Goal: Transaction & Acquisition: Purchase product/service

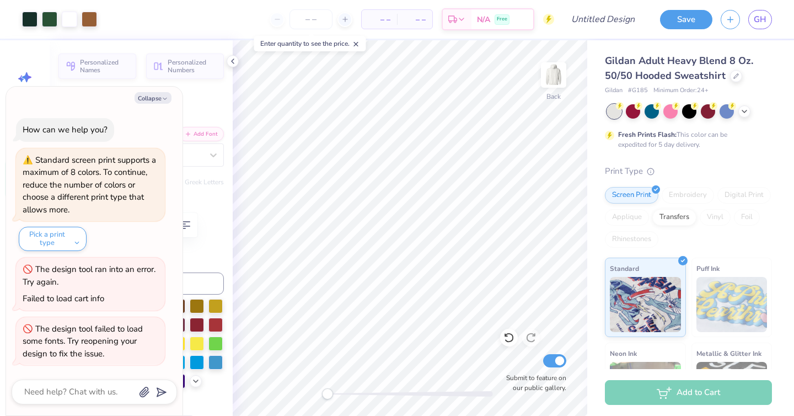
scroll to position [40, 0]
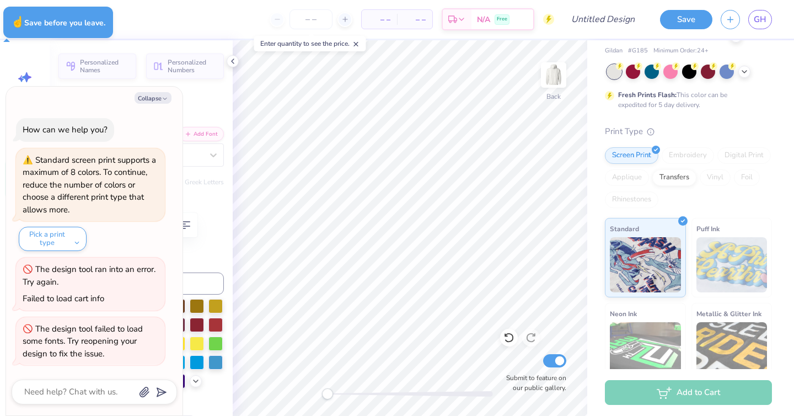
type textarea "x"
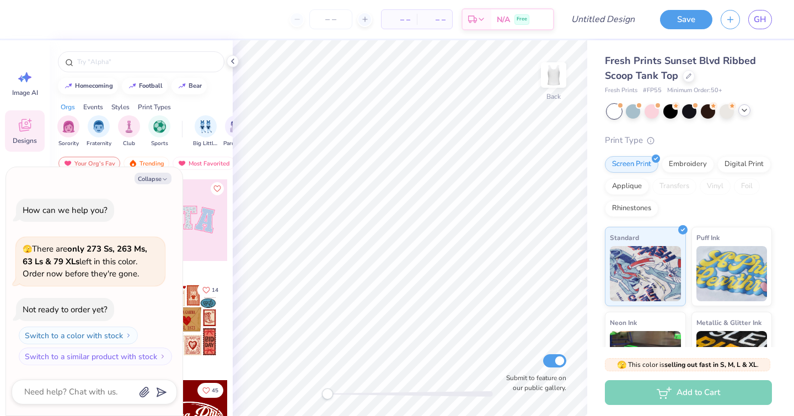
click at [747, 110] on icon at bounding box center [744, 110] width 9 height 9
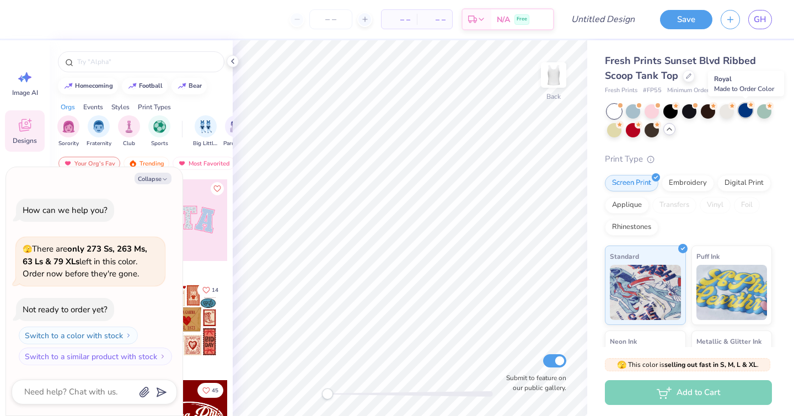
click at [746, 111] on div at bounding box center [746, 110] width 14 height 14
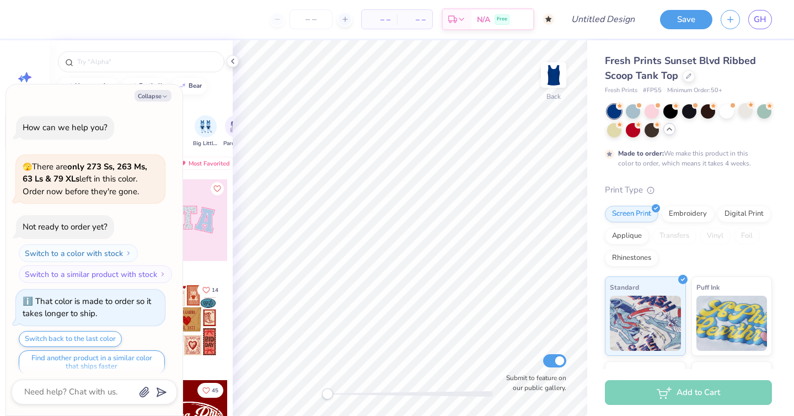
scroll to position [9, 0]
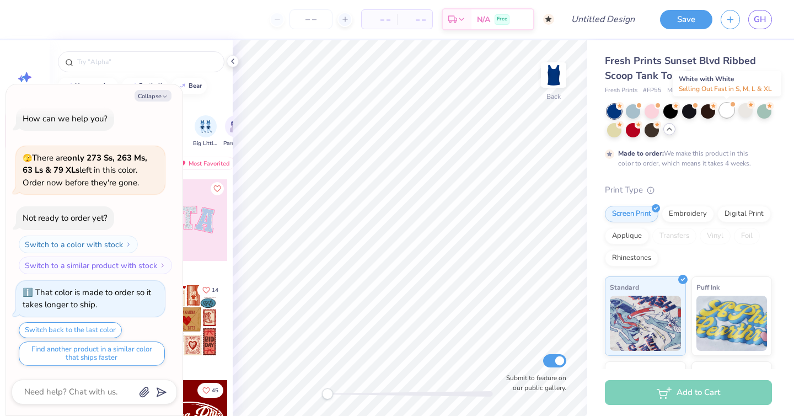
click at [728, 115] on div at bounding box center [727, 110] width 14 height 14
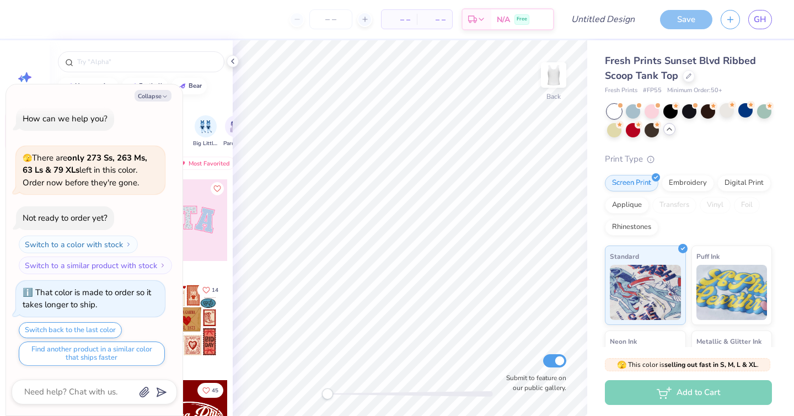
scroll to position [207, 0]
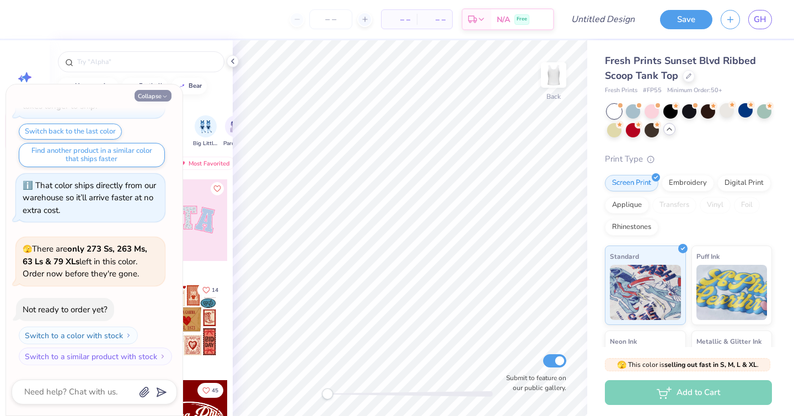
click at [157, 96] on button "Collapse" at bounding box center [153, 96] width 37 height 12
type textarea "x"
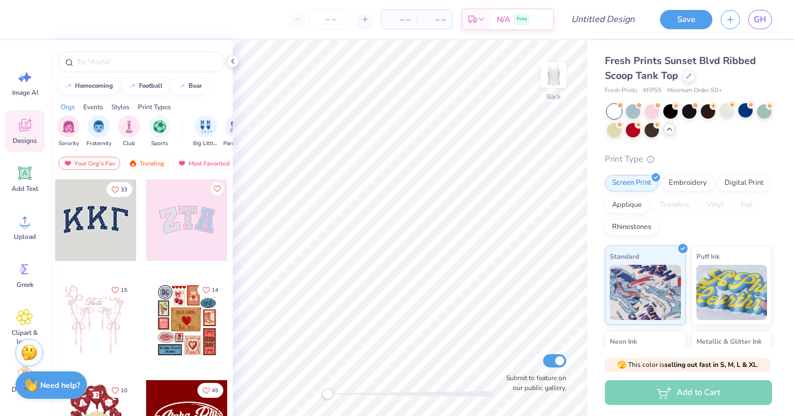
scroll to position [23, 0]
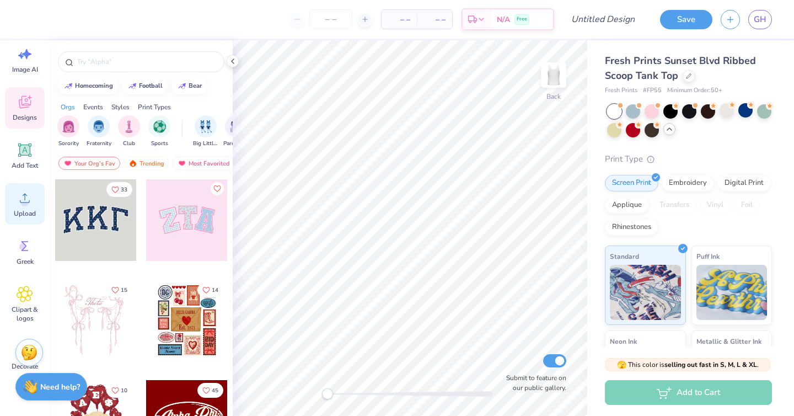
click at [23, 193] on icon at bounding box center [25, 198] width 17 height 17
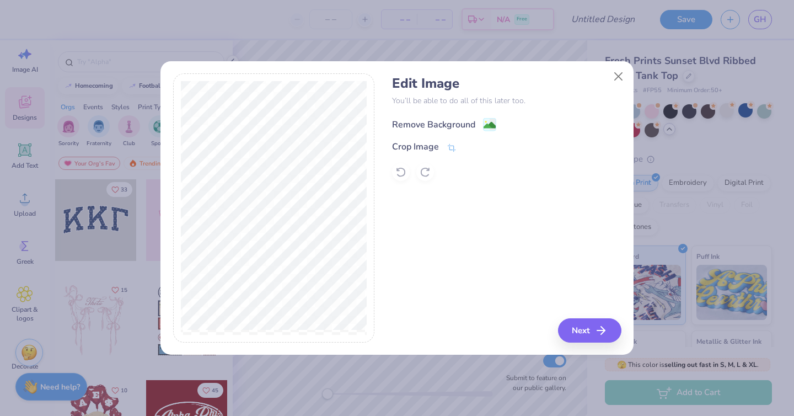
click at [495, 124] on image at bounding box center [490, 125] width 12 height 12
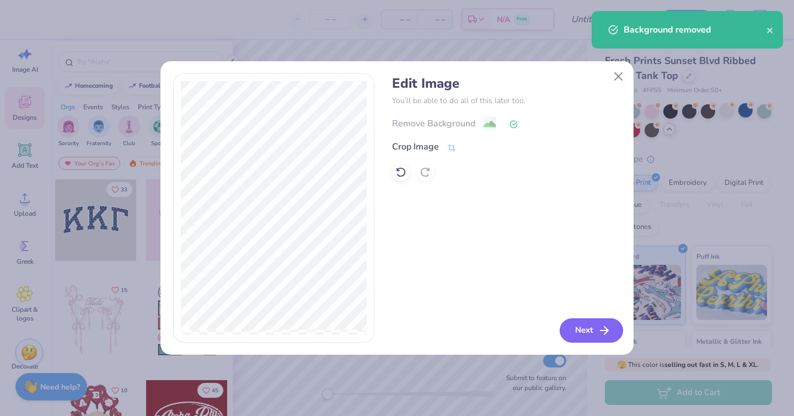
click at [585, 332] on button "Next" at bounding box center [591, 330] width 63 height 24
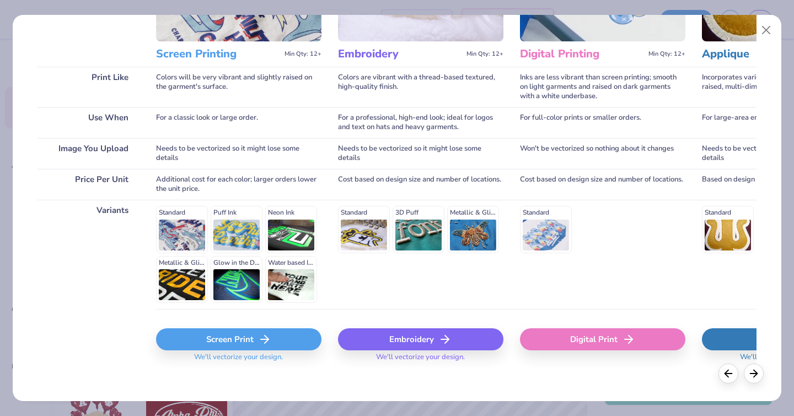
scroll to position [134, 0]
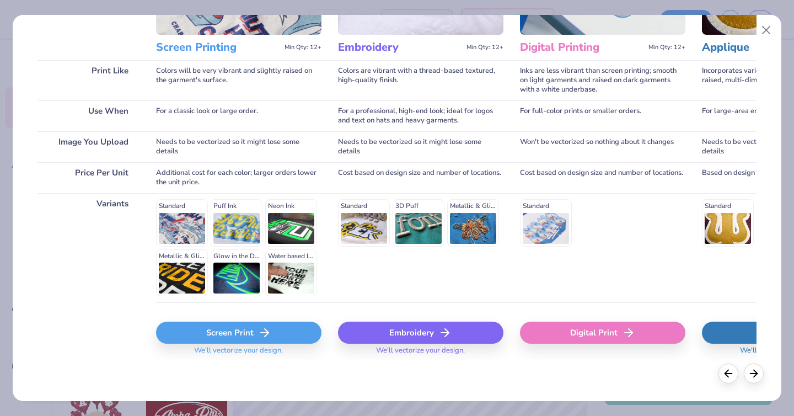
click at [236, 329] on div "Screen Print" at bounding box center [239, 333] width 166 height 22
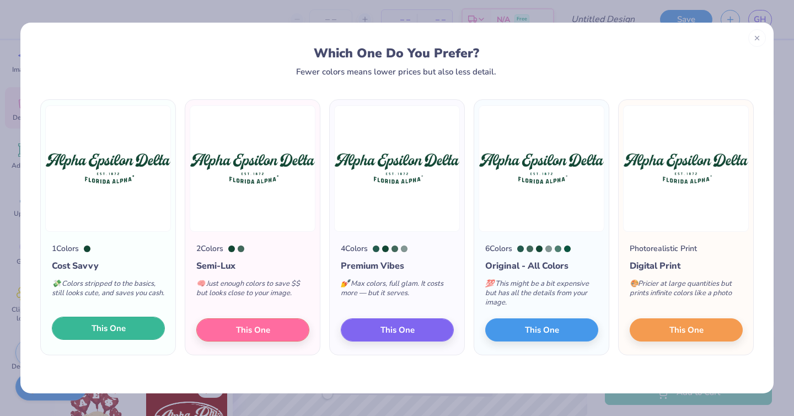
click at [98, 320] on button "This One" at bounding box center [108, 328] width 113 height 23
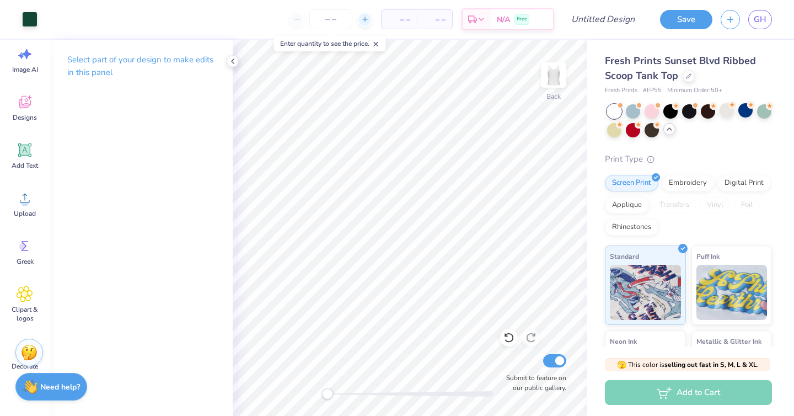
click at [364, 23] on div at bounding box center [365, 19] width 15 height 15
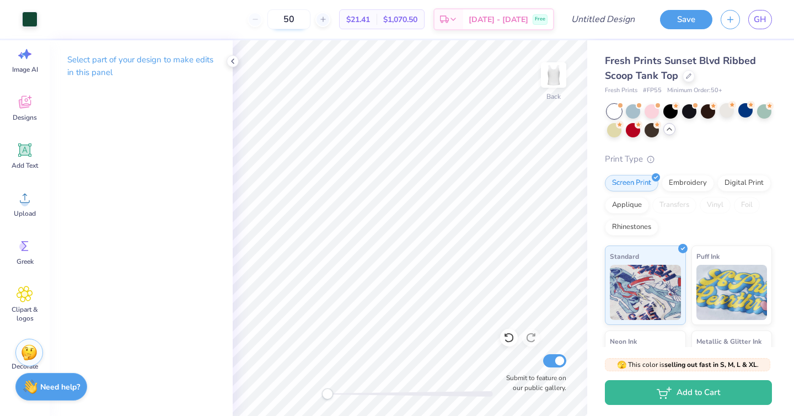
click at [306, 18] on input "50" at bounding box center [289, 19] width 43 height 20
type input "5"
click at [302, 19] on input "50" at bounding box center [289, 19] width 43 height 20
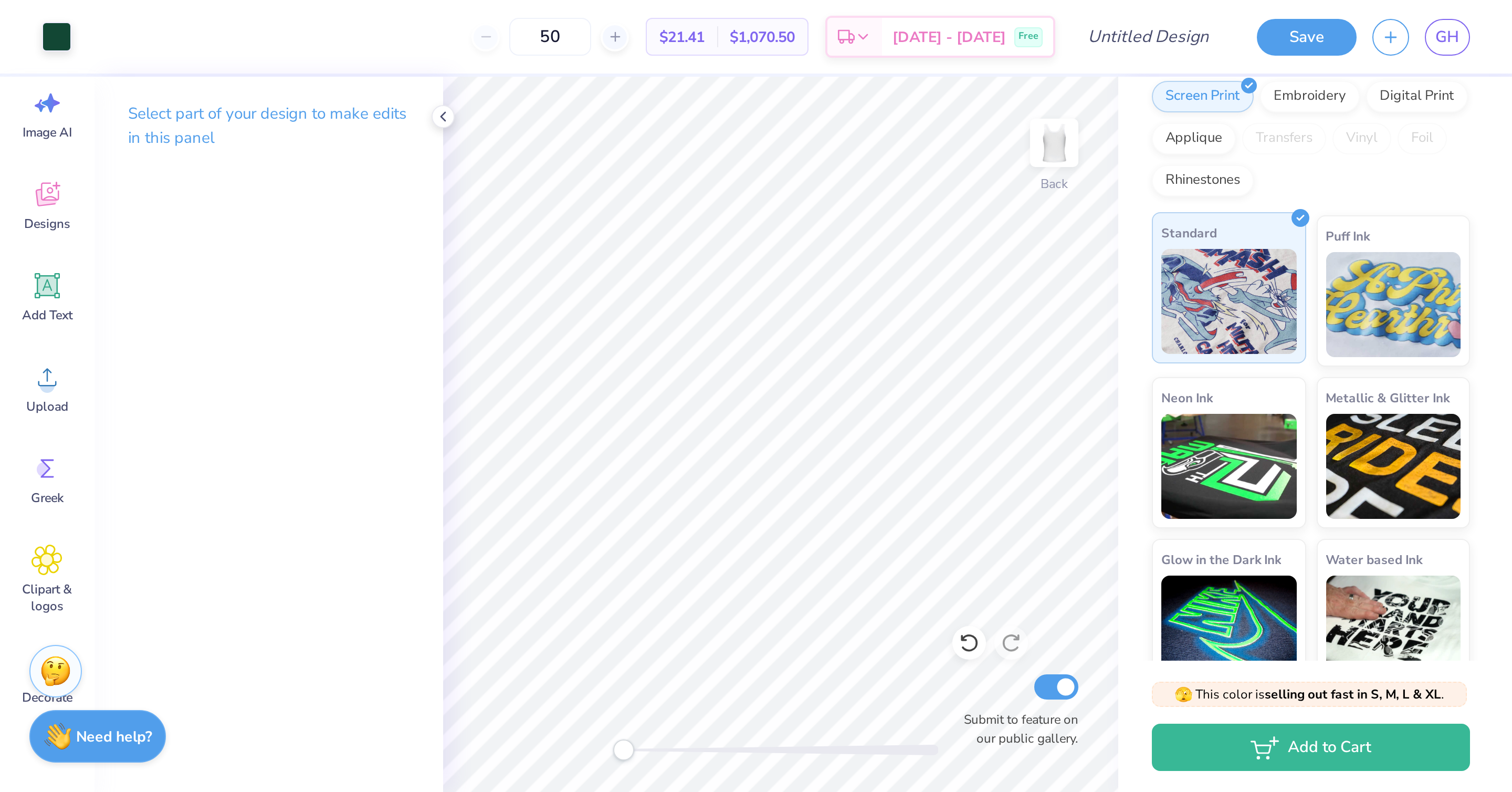
scroll to position [141, 0]
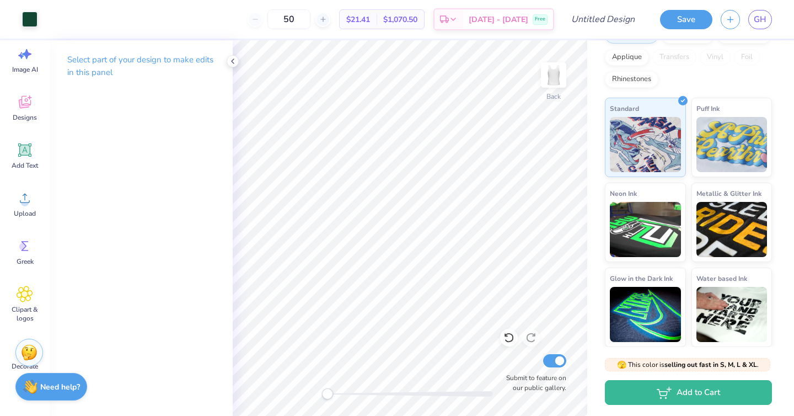
click at [271, 19] on div "50" at bounding box center [289, 19] width 83 height 20
click at [348, 20] on div "50 $21.41 Per Item $1,070.50 Total Est. Delivery Oct 10 - 13 Free" at bounding box center [300, 19] width 509 height 39
click at [308, 20] on input "50" at bounding box center [289, 19] width 43 height 20
type input "5"
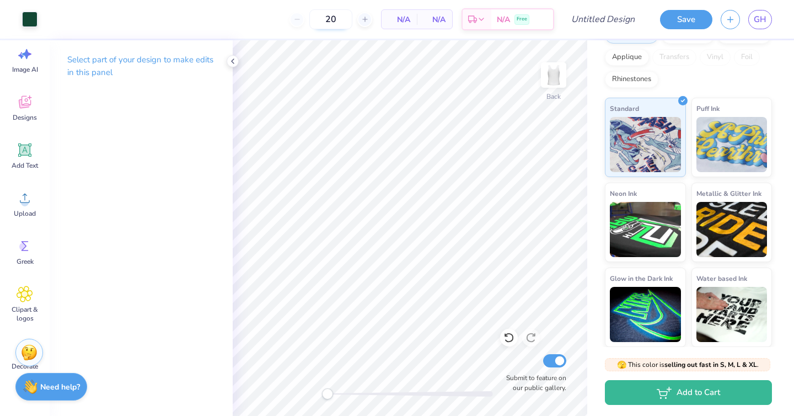
type input "50"
click at [762, 18] on span "GH" at bounding box center [760, 19] width 13 height 13
click at [556, 72] on img at bounding box center [554, 75] width 44 height 44
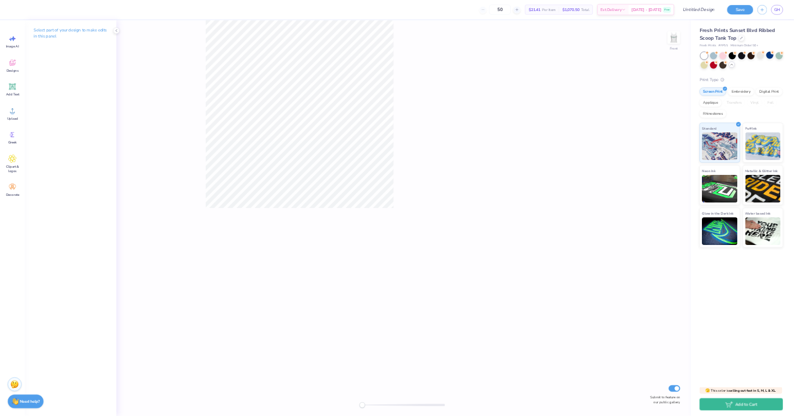
scroll to position [0, 0]
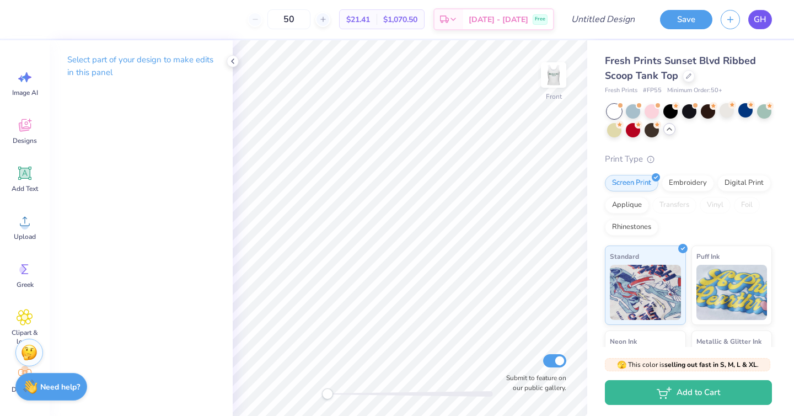
click at [760, 19] on span "GH" at bounding box center [760, 19] width 13 height 13
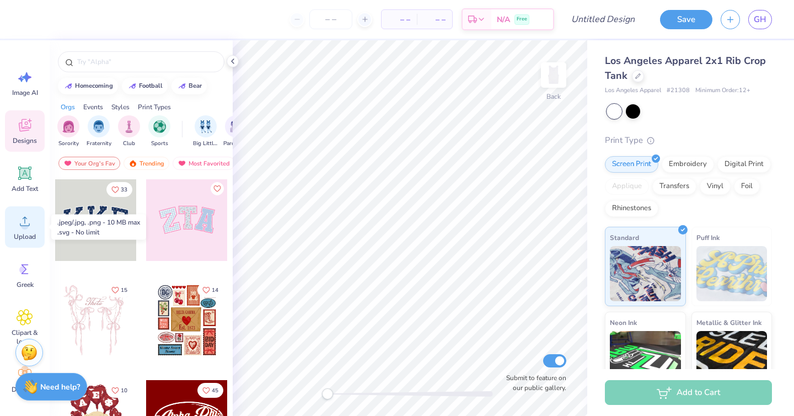
click at [23, 233] on span "Upload" at bounding box center [25, 236] width 22 height 9
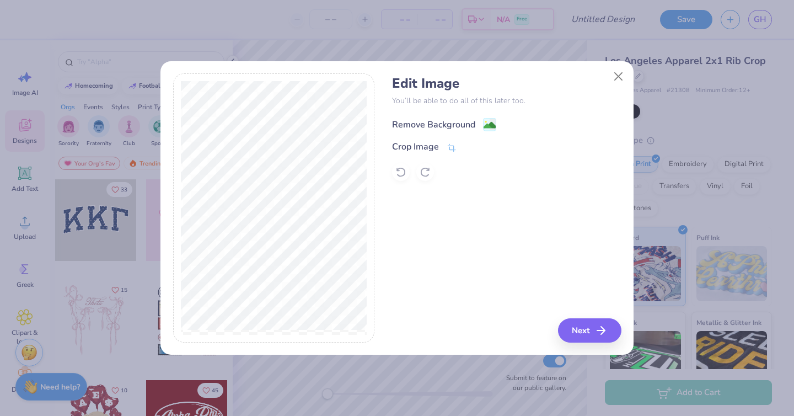
click at [484, 120] on image at bounding box center [490, 125] width 12 height 12
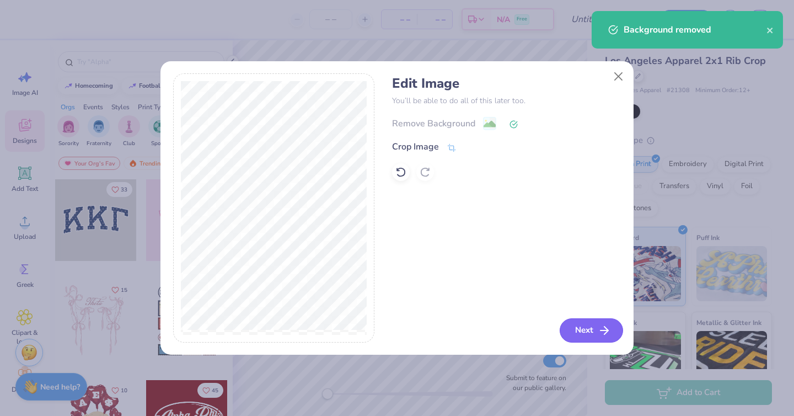
click at [591, 328] on button "Next" at bounding box center [591, 330] width 63 height 24
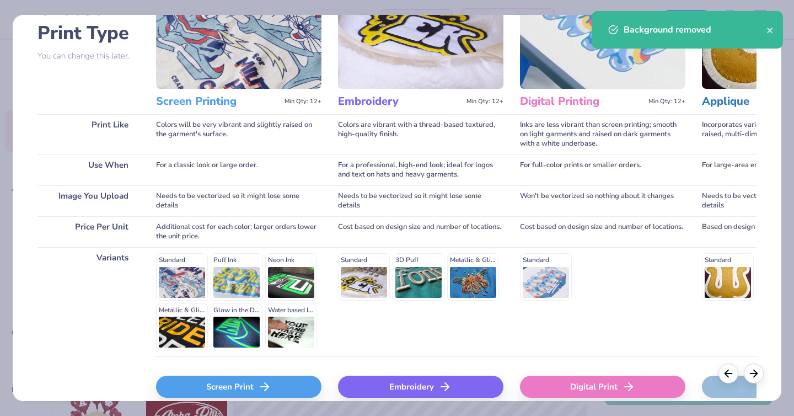
scroll to position [134, 0]
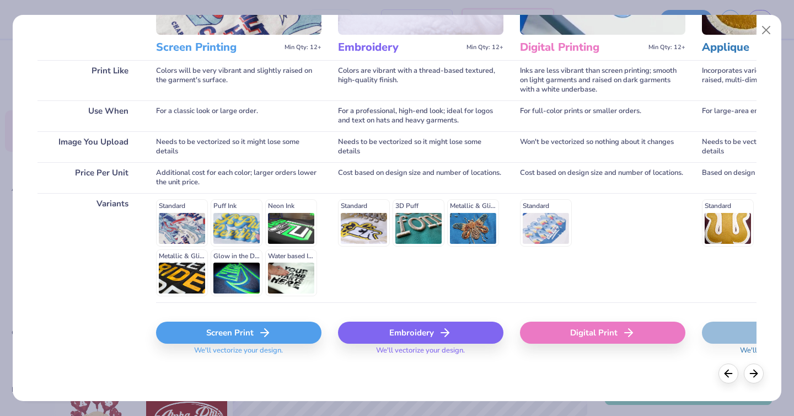
click at [198, 328] on div "Screen Print" at bounding box center [239, 333] width 166 height 22
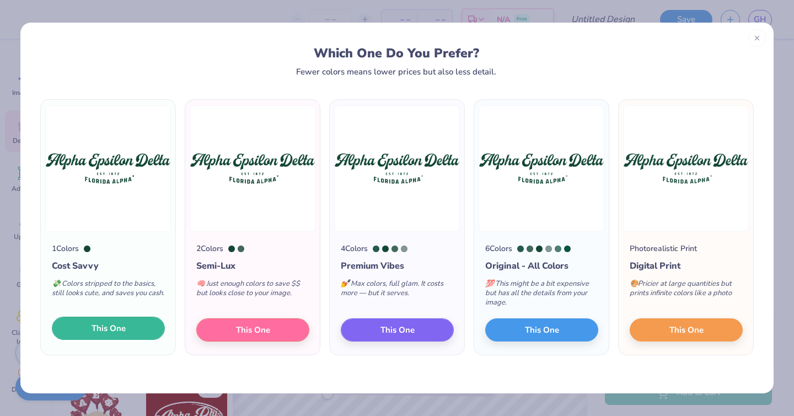
click at [101, 324] on span "This One" at bounding box center [109, 328] width 34 height 13
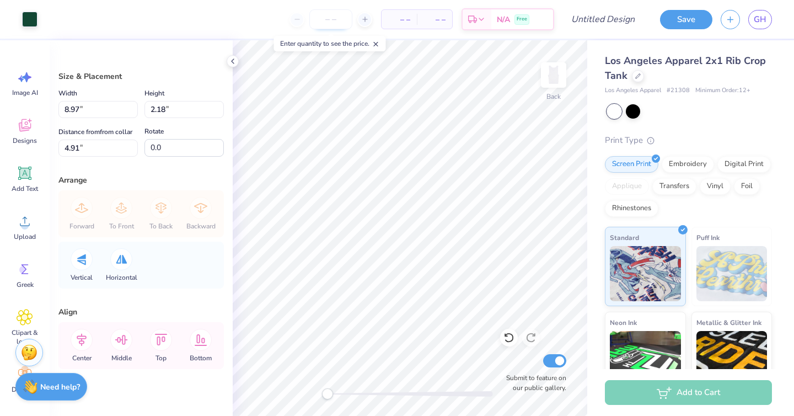
click at [340, 21] on input "number" at bounding box center [331, 19] width 43 height 20
type input "25"
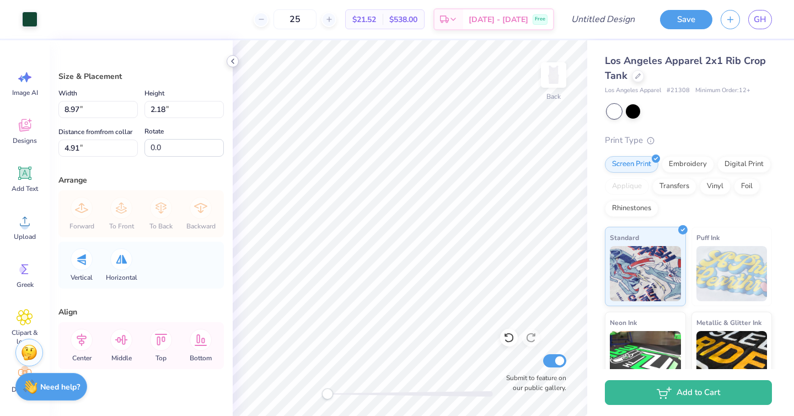
click at [233, 62] on icon at bounding box center [232, 61] width 9 height 9
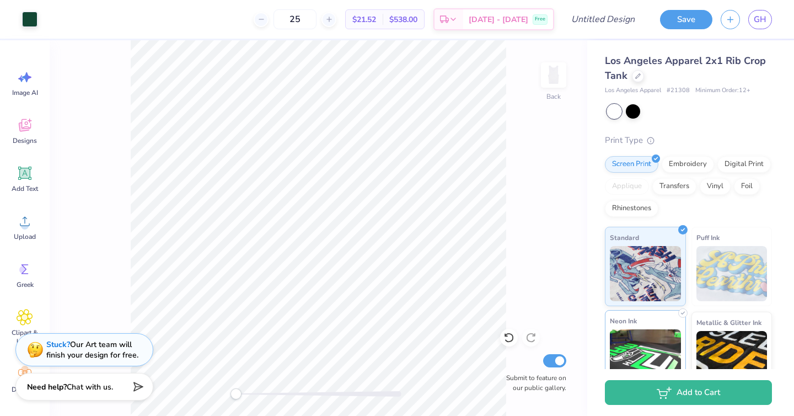
scroll to position [107, 0]
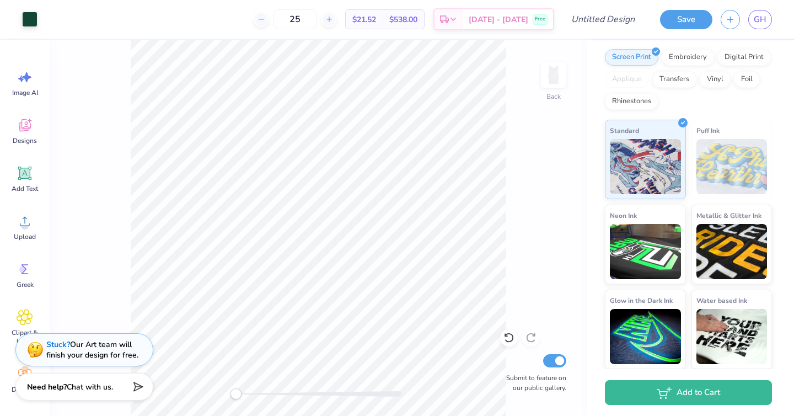
click at [507, 259] on div "Back Submit to feature on our public gallery." at bounding box center [319, 228] width 538 height 376
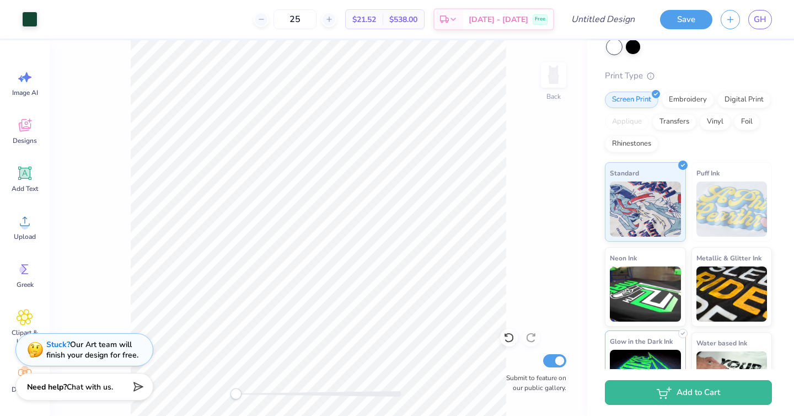
scroll to position [0, 0]
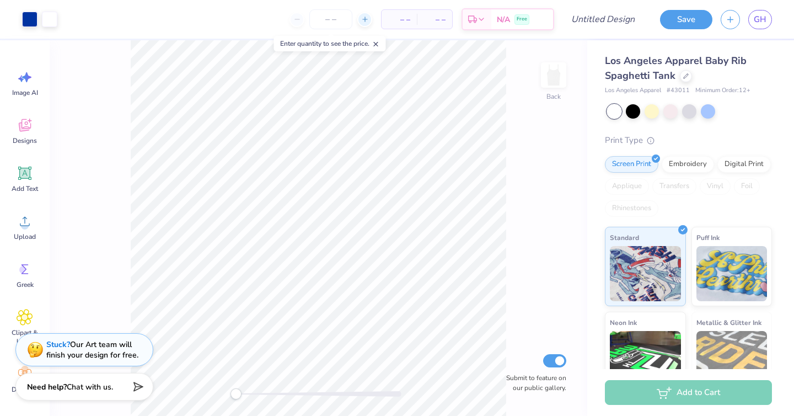
click at [362, 20] on icon at bounding box center [365, 19] width 8 height 8
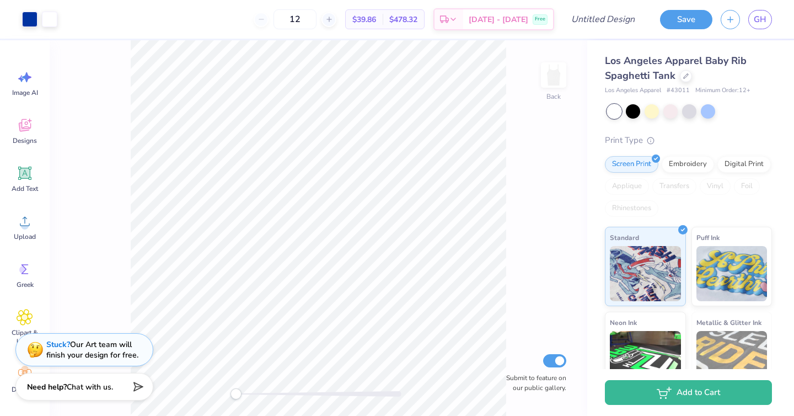
click at [360, 22] on div "12 $39.86 Per Item $478.32 Total Est. Delivery Oct 10 - 13 Free" at bounding box center [310, 19] width 489 height 39
click at [337, 20] on div at bounding box center [329, 19] width 15 height 15
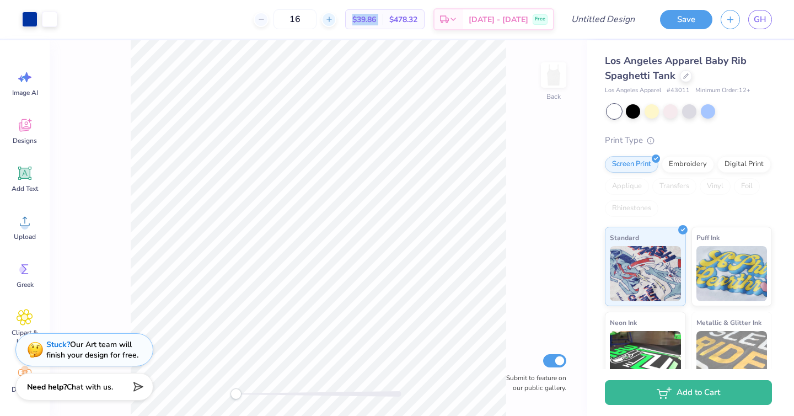
click at [337, 20] on div at bounding box center [329, 19] width 15 height 15
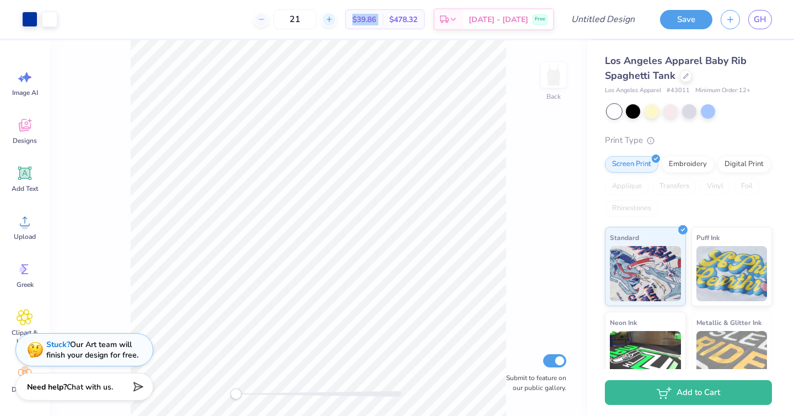
click at [337, 20] on div at bounding box center [329, 19] width 15 height 15
type input "25"
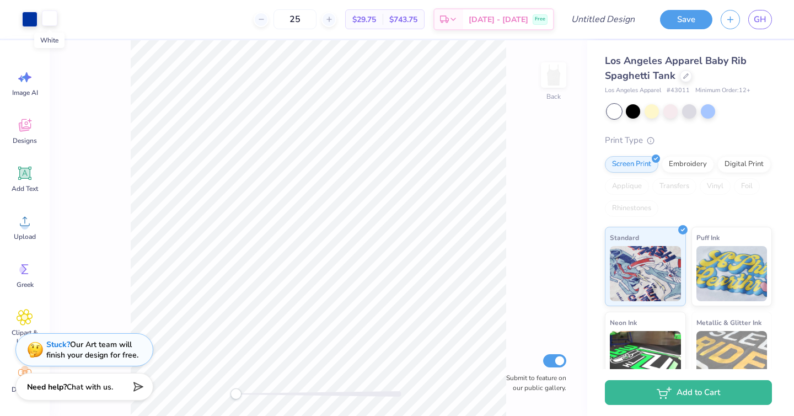
click at [51, 14] on div at bounding box center [49, 17] width 15 height 15
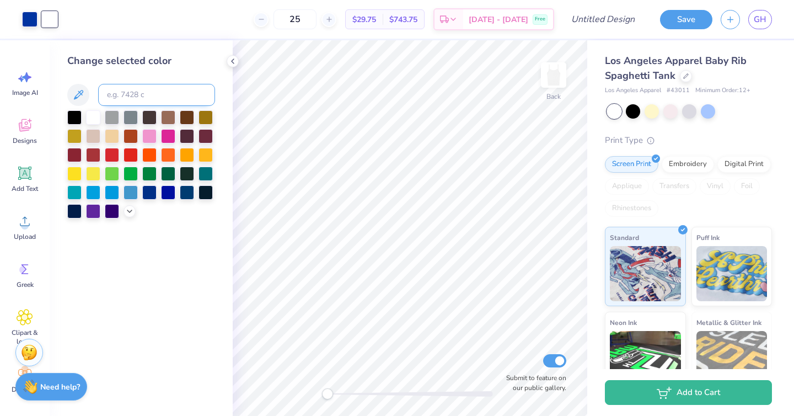
click at [141, 97] on input at bounding box center [156, 95] width 117 height 22
type input "286"
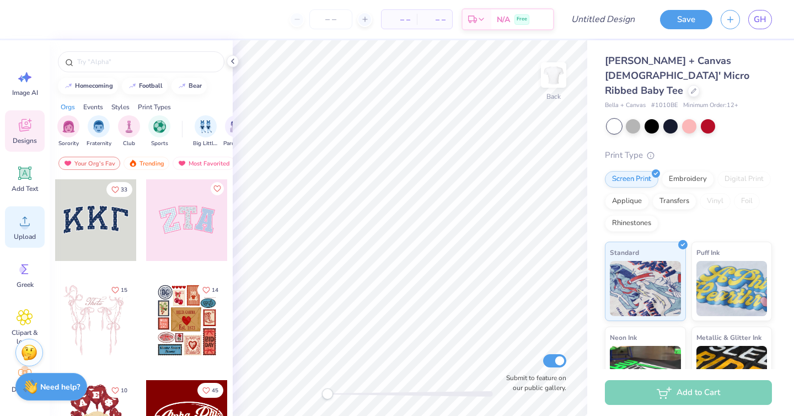
click at [20, 236] on span "Upload" at bounding box center [25, 236] width 22 height 9
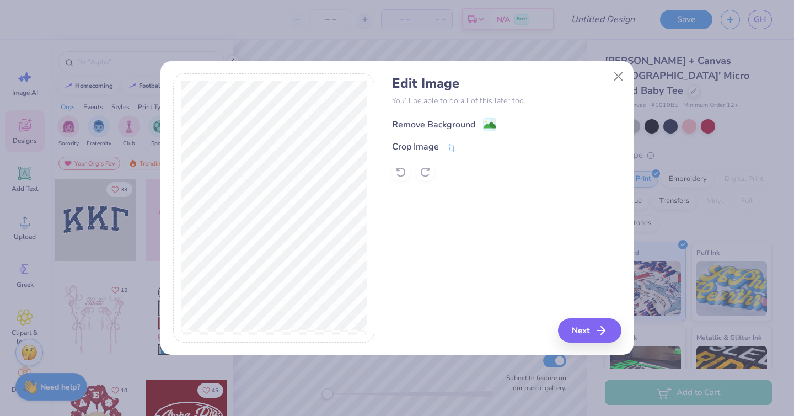
click at [449, 121] on div "Remove Background" at bounding box center [433, 124] width 83 height 13
click at [588, 336] on button "Next" at bounding box center [591, 330] width 63 height 24
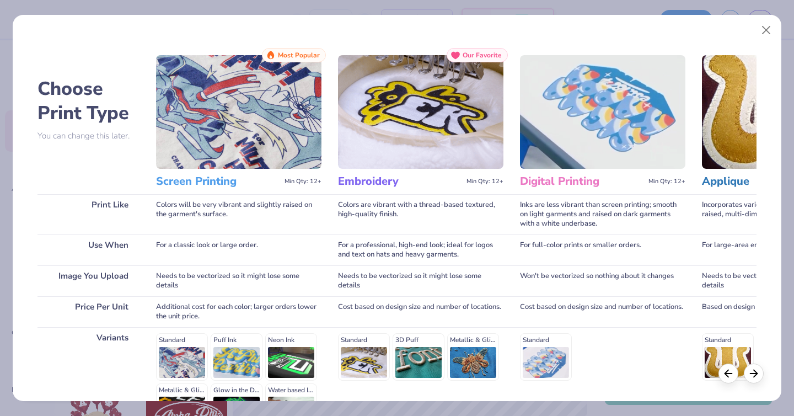
scroll to position [134, 0]
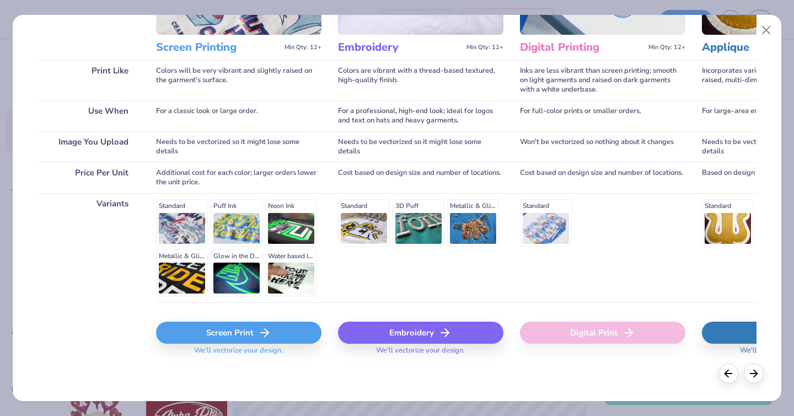
click at [251, 328] on div "Screen Print" at bounding box center [239, 333] width 166 height 22
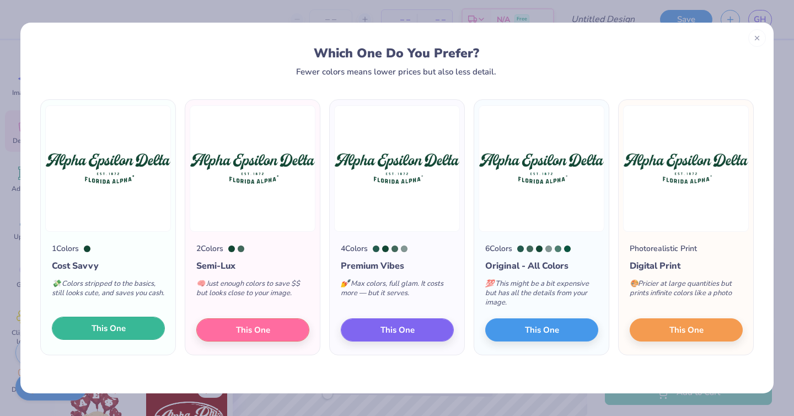
click at [93, 327] on span "This One" at bounding box center [109, 328] width 34 height 13
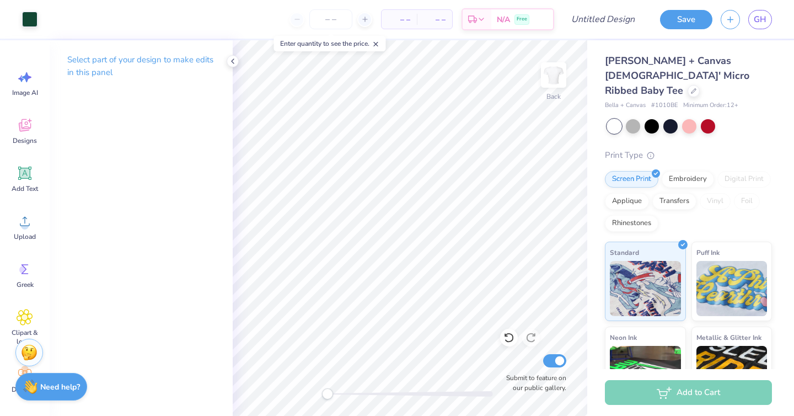
click at [403, 393] on div at bounding box center [411, 394] width 166 height 6
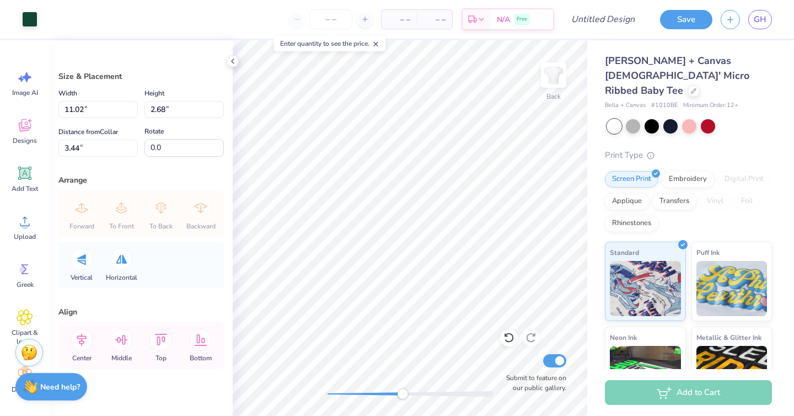
click at [356, 392] on div at bounding box center [411, 394] width 166 height 6
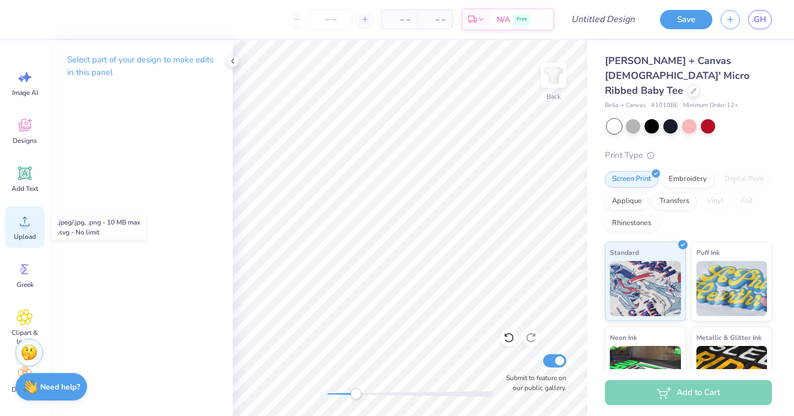
click at [23, 222] on circle at bounding box center [25, 226] width 8 height 8
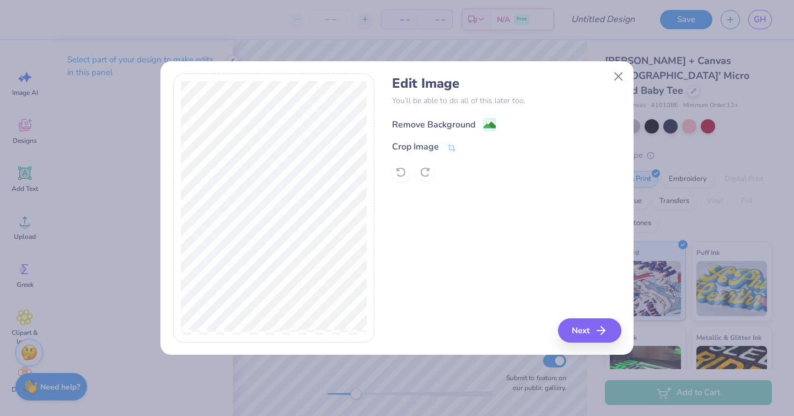
click at [486, 124] on image at bounding box center [490, 125] width 12 height 12
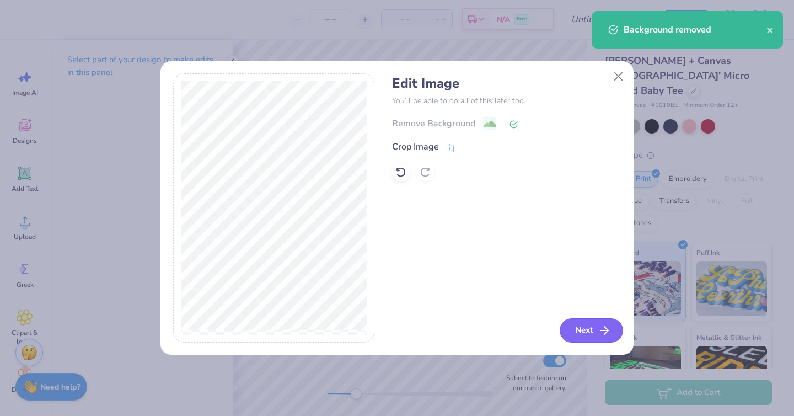
click at [579, 334] on button "Next" at bounding box center [591, 330] width 63 height 24
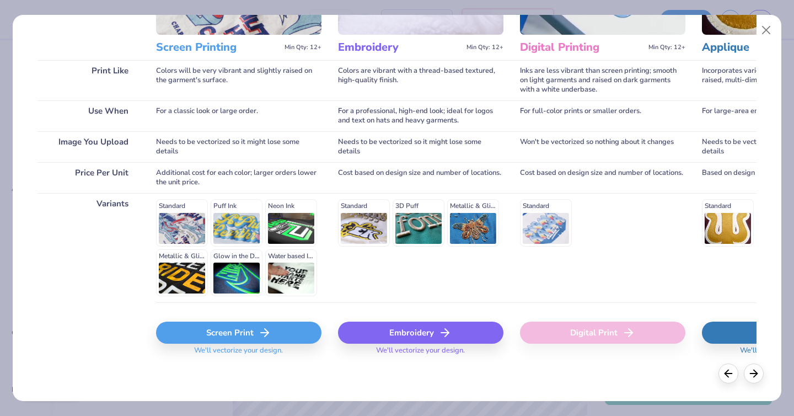
click at [207, 333] on div "Screen Print" at bounding box center [239, 333] width 166 height 22
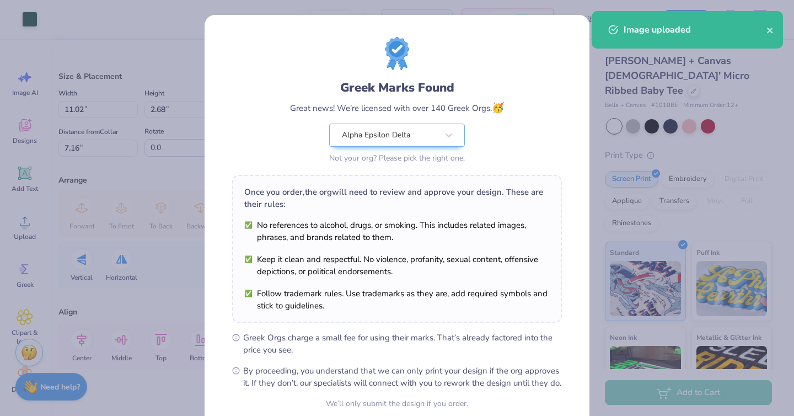
drag, startPoint x: 344, startPoint y: 396, endPoint x: 302, endPoint y: 392, distance: 42.2
click at [302, 392] on body "Art colors – – Per Item – – Total Est. Delivery N/A Free Design Title Save GH I…" at bounding box center [397, 208] width 794 height 416
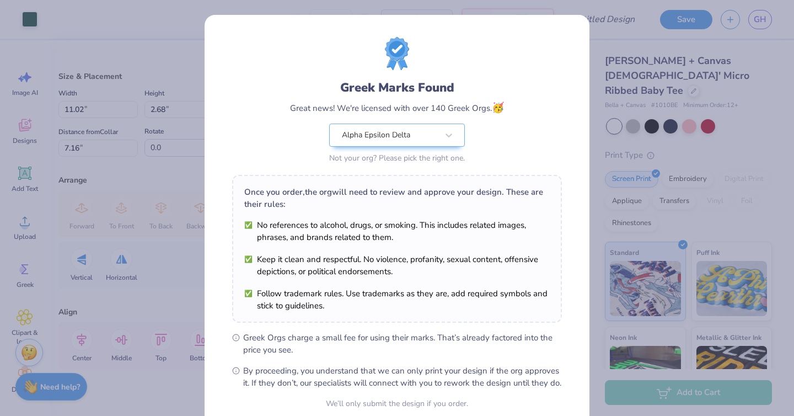
scroll to position [100, 0]
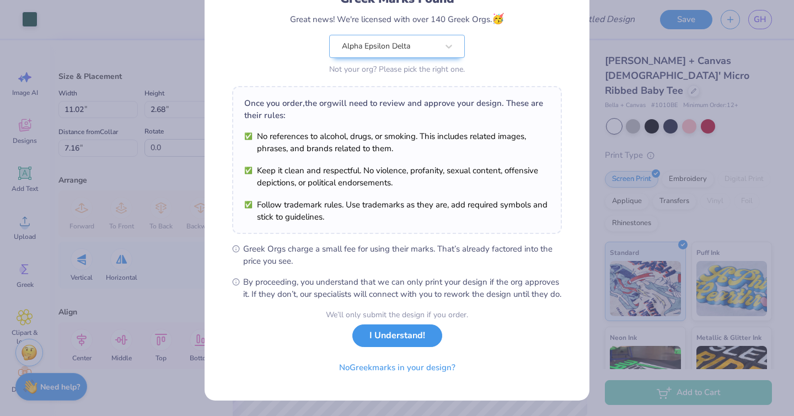
click at [366, 339] on button "I Understand!" at bounding box center [398, 335] width 90 height 23
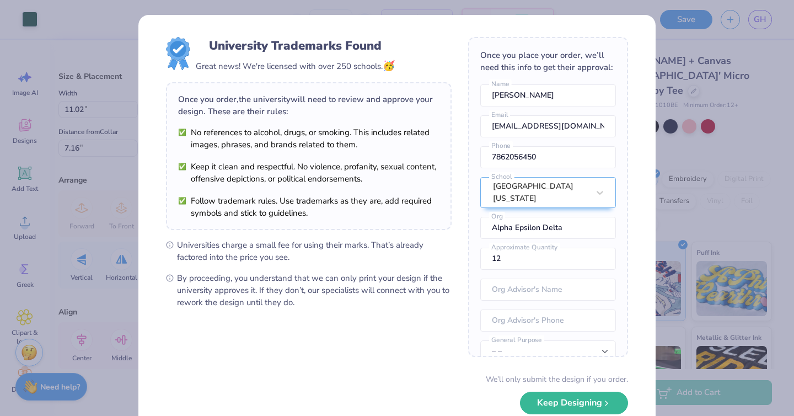
scroll to position [64, 0]
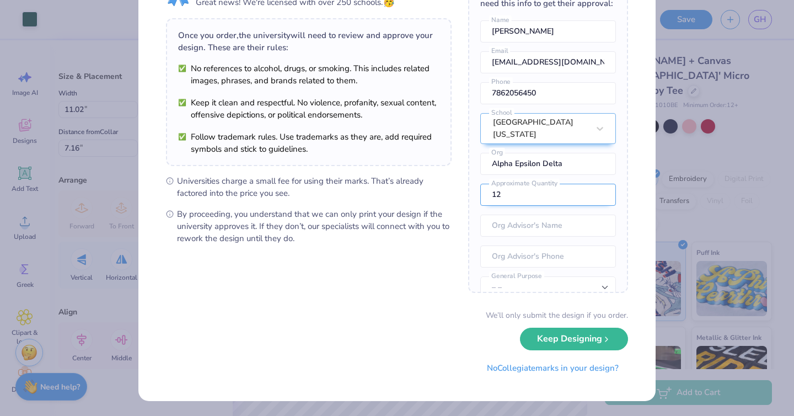
click at [553, 190] on input "12" at bounding box center [549, 195] width 136 height 22
type input "1"
type input "25"
click at [520, 328] on button "Keep Designing" at bounding box center [574, 339] width 108 height 23
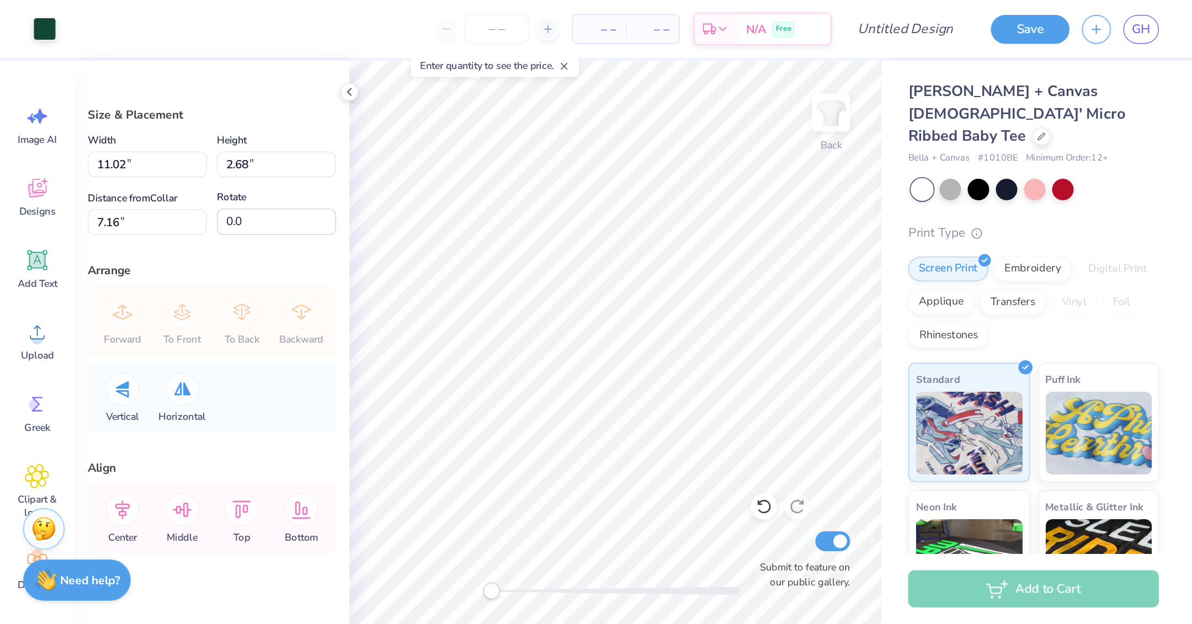
scroll to position [0, 0]
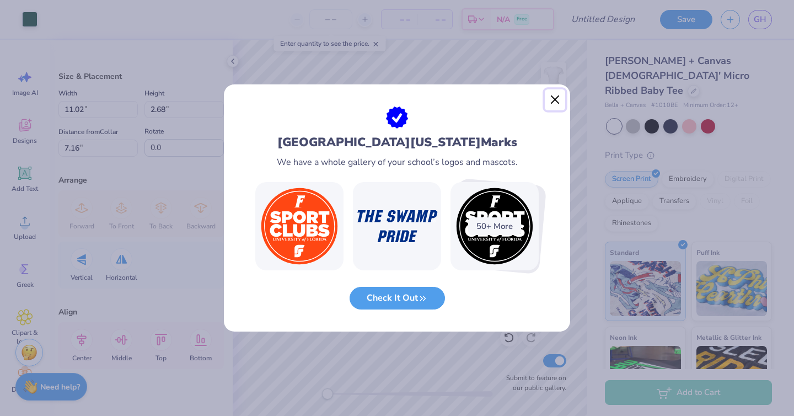
click at [552, 100] on button "Close" at bounding box center [555, 99] width 21 height 21
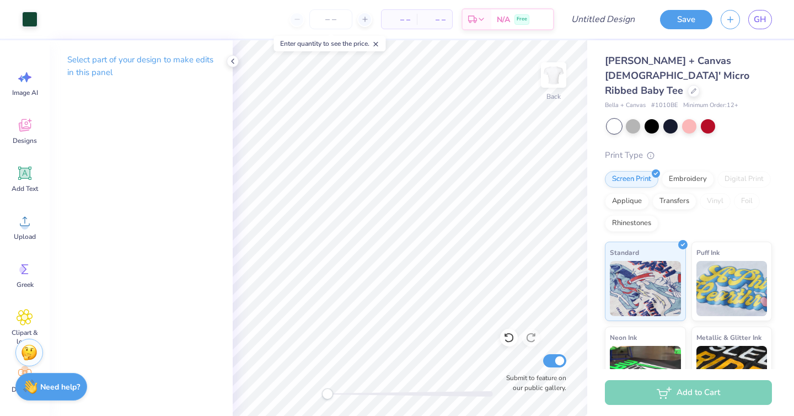
click at [304, 394] on div "Back Submit to feature on our public gallery." at bounding box center [410, 228] width 355 height 376
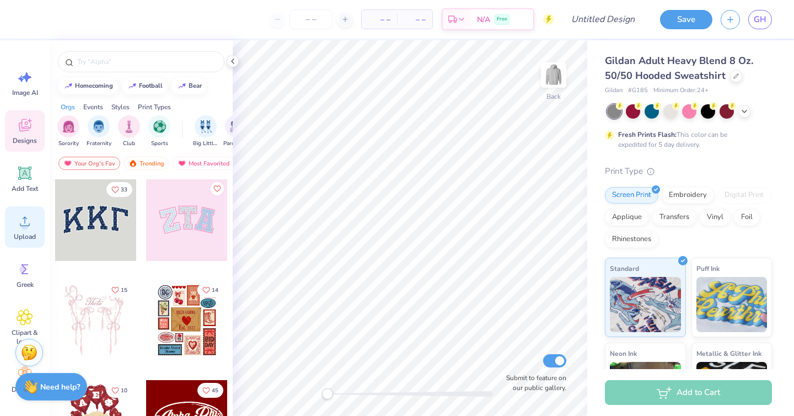
click at [20, 218] on icon at bounding box center [25, 221] width 17 height 17
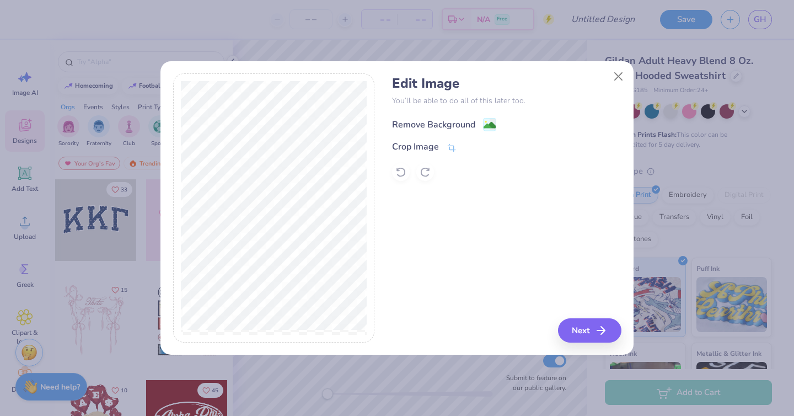
click at [473, 125] on div "Remove Background" at bounding box center [433, 124] width 83 height 13
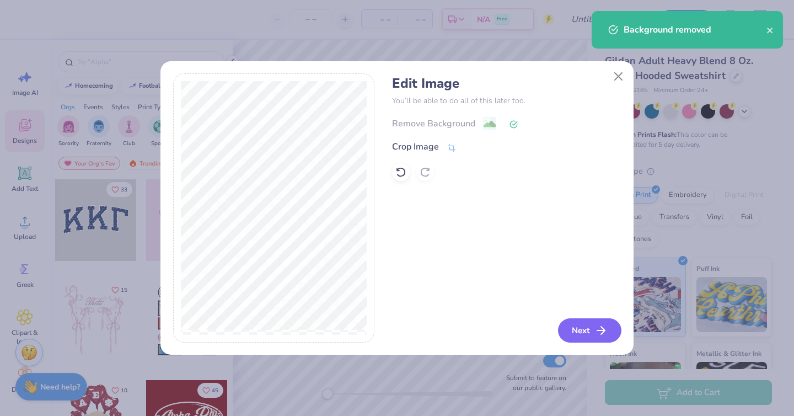
click at [598, 333] on icon "button" at bounding box center [601, 330] width 13 height 13
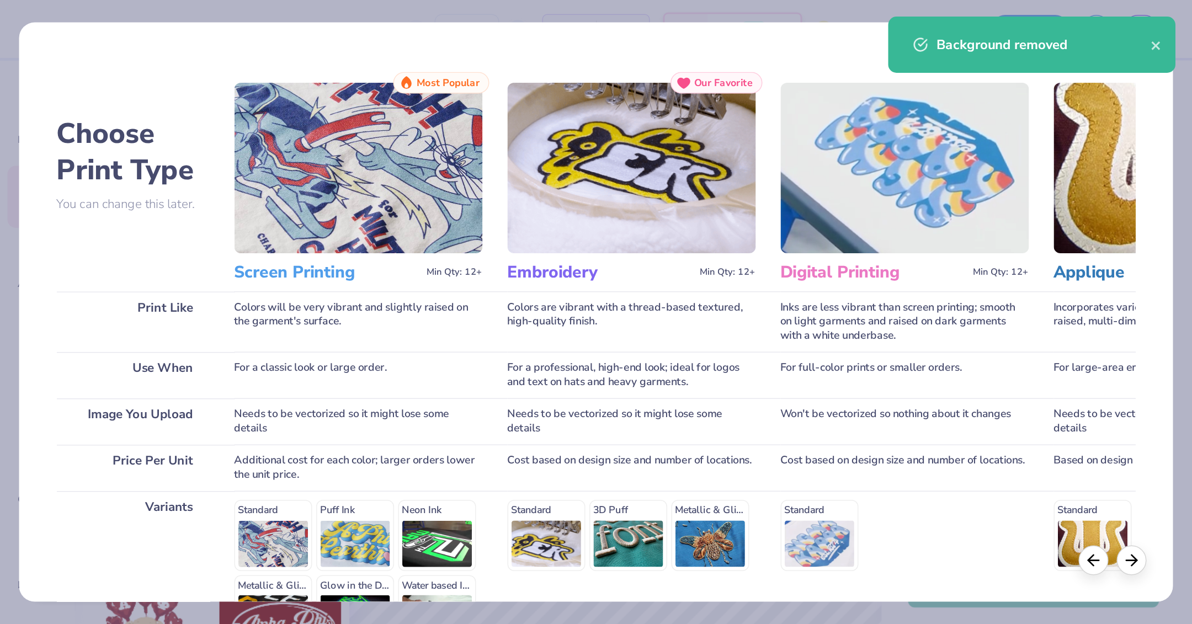
scroll to position [134, 0]
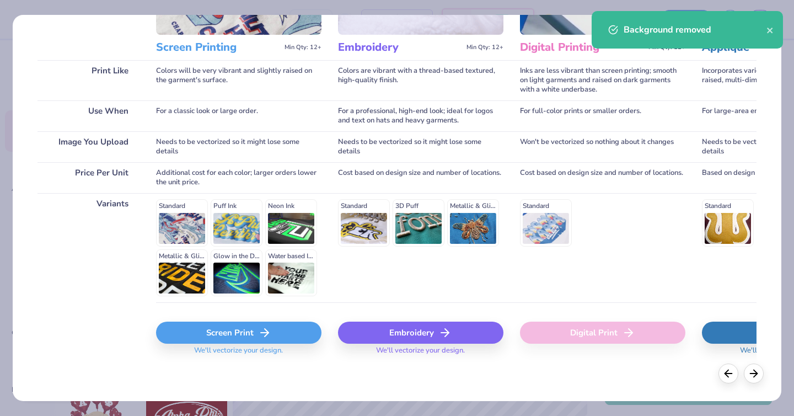
click at [237, 331] on div "Screen Print" at bounding box center [239, 333] width 166 height 22
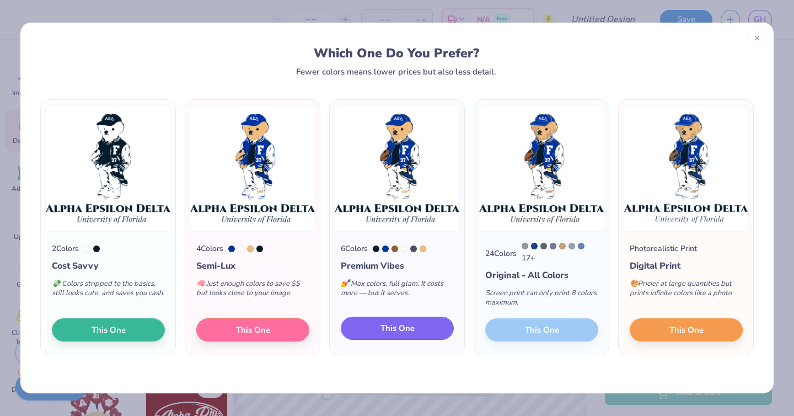
click at [377, 331] on button "This One" at bounding box center [397, 328] width 113 height 23
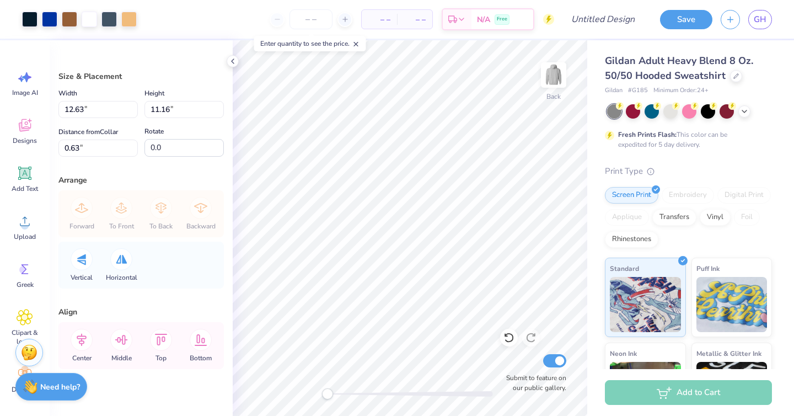
type input "12.63"
type input "11.16"
type input "0.63"
type input "11.36"
type input "10.03"
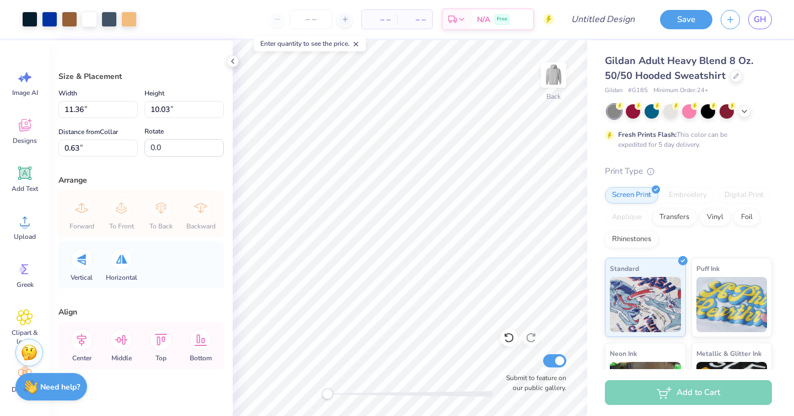
type input "12.39"
type input "10.94"
type input "3.00"
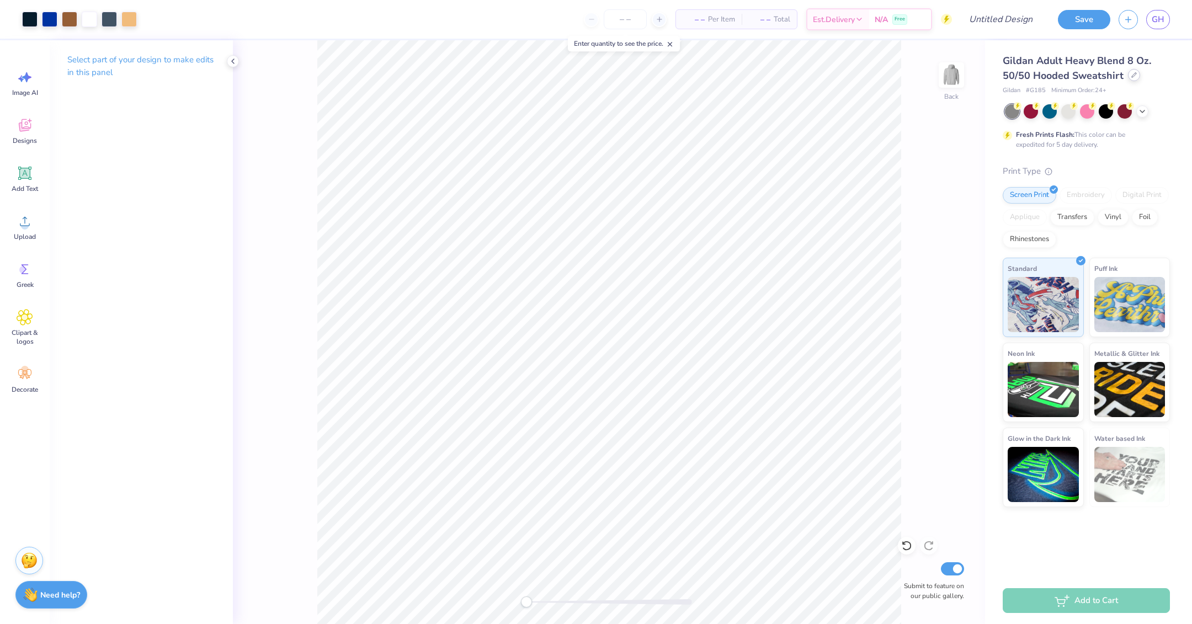
click at [794, 78] on div at bounding box center [1134, 75] width 12 height 12
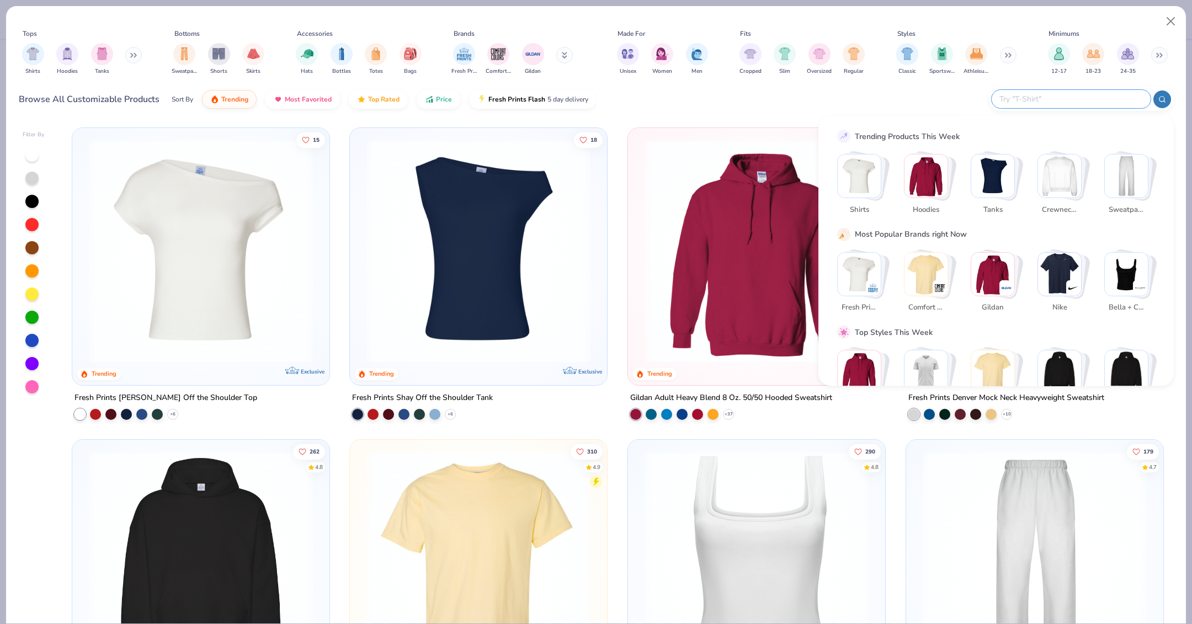
click at [794, 97] on input "text" at bounding box center [1070, 99] width 145 height 13
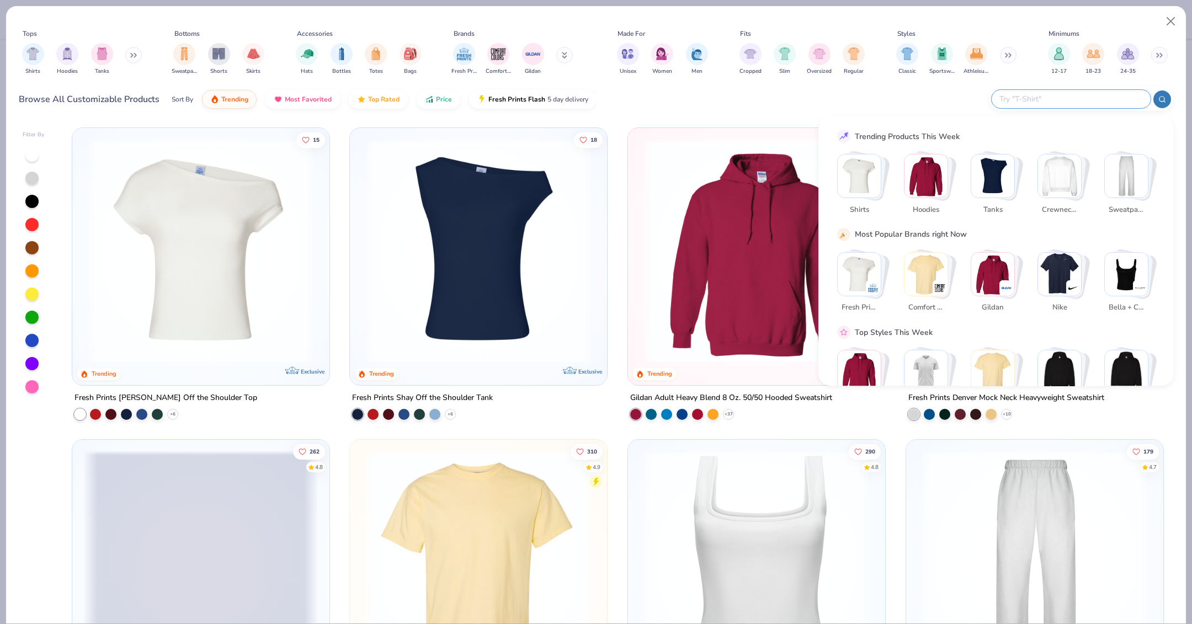
click at [794, 96] on div "Browse All Customizable Products Sort By Trending Most Favorited Top Rated Pric…" at bounding box center [596, 99] width 1155 height 31
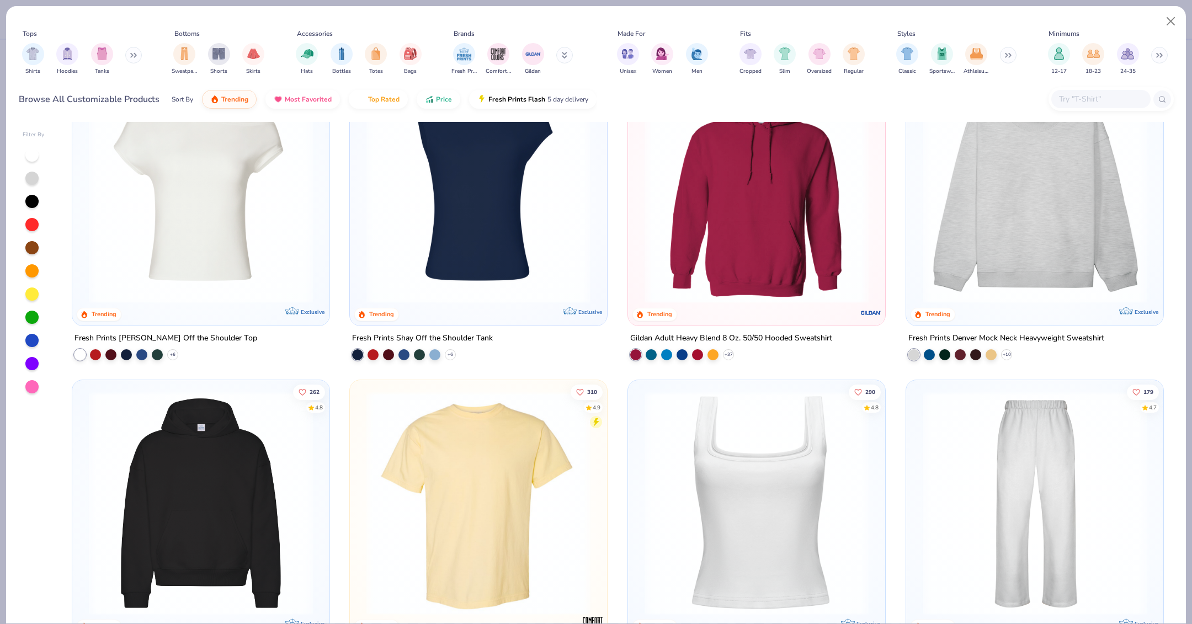
scroll to position [63, 0]
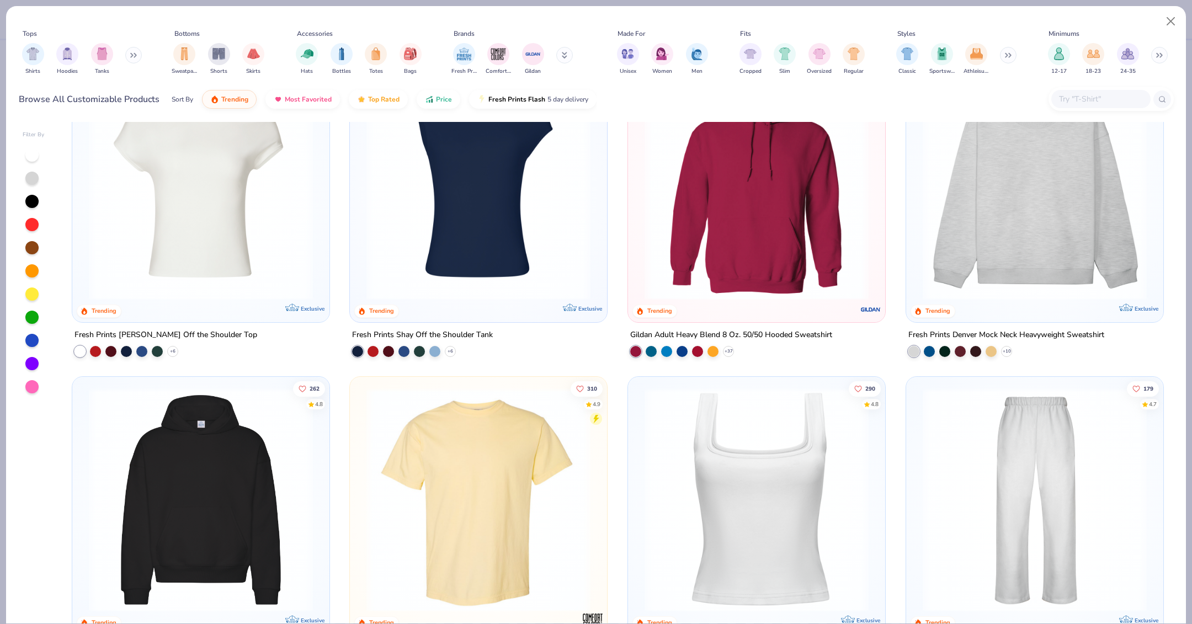
click at [132, 56] on icon at bounding box center [132, 56] width 2 height 4
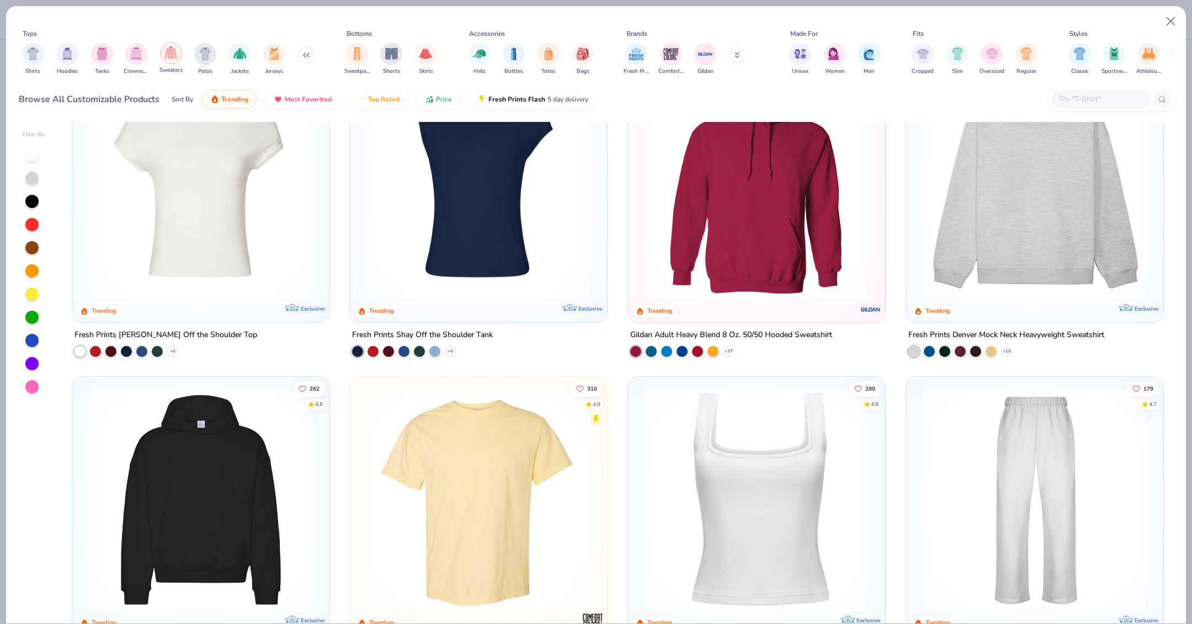
click at [174, 51] on img "filter for Sweaters" at bounding box center [170, 52] width 13 height 13
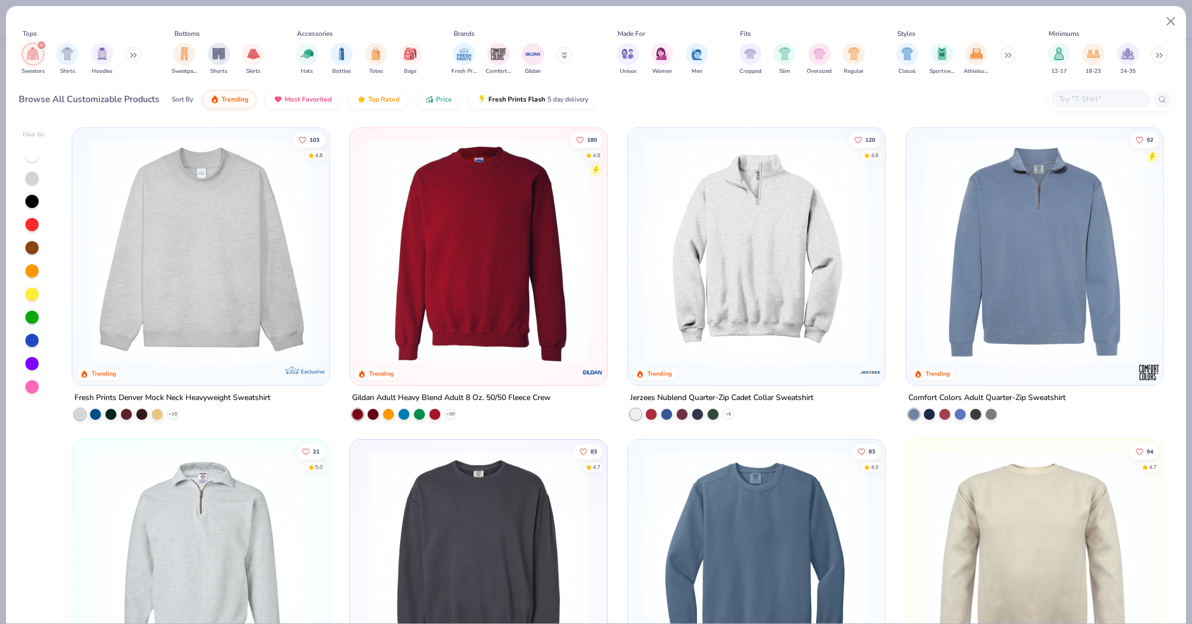
click at [460, 212] on img at bounding box center [478, 251] width 235 height 224
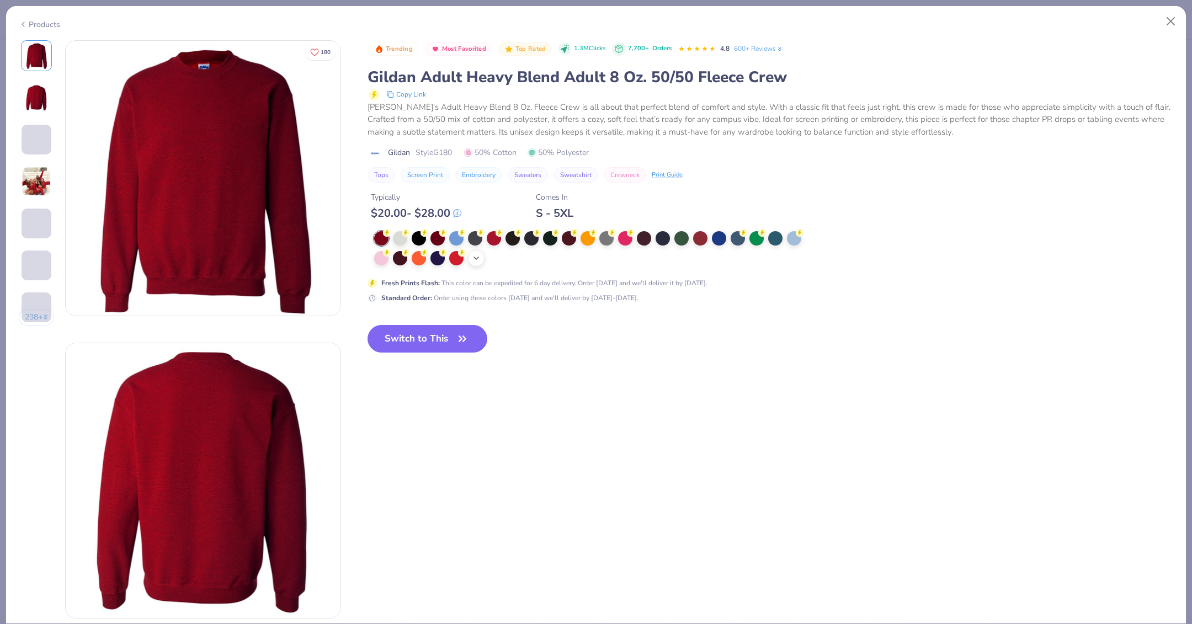
click at [479, 258] on icon at bounding box center [476, 258] width 9 height 9
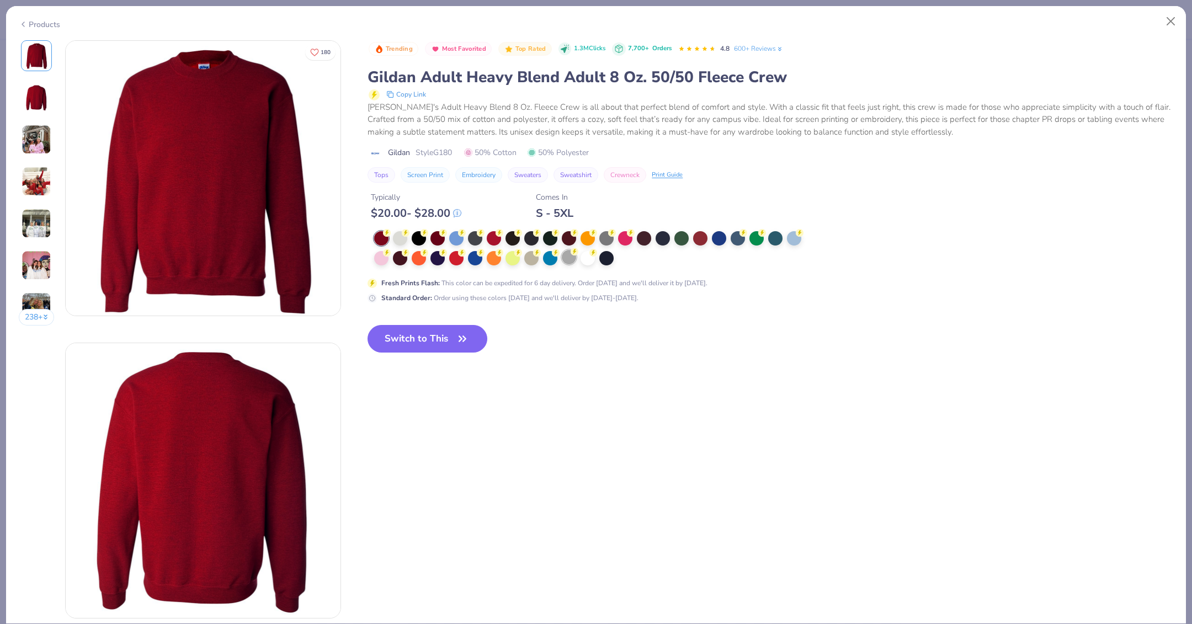
click at [568, 256] on div at bounding box center [569, 257] width 14 height 14
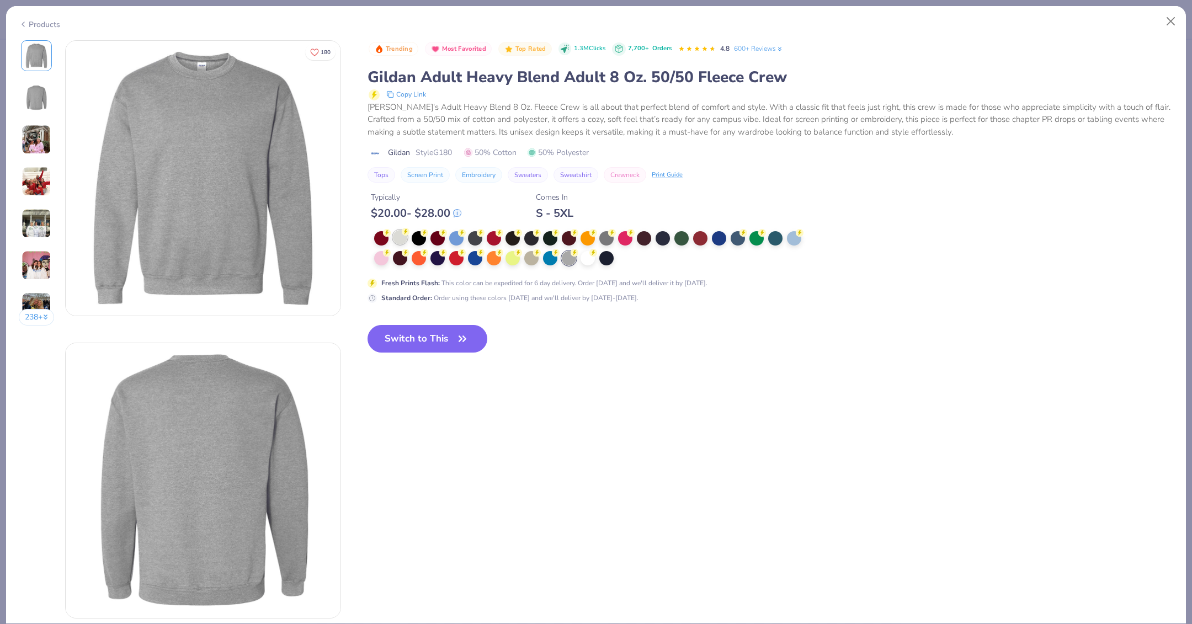
click at [397, 237] on div at bounding box center [400, 237] width 14 height 14
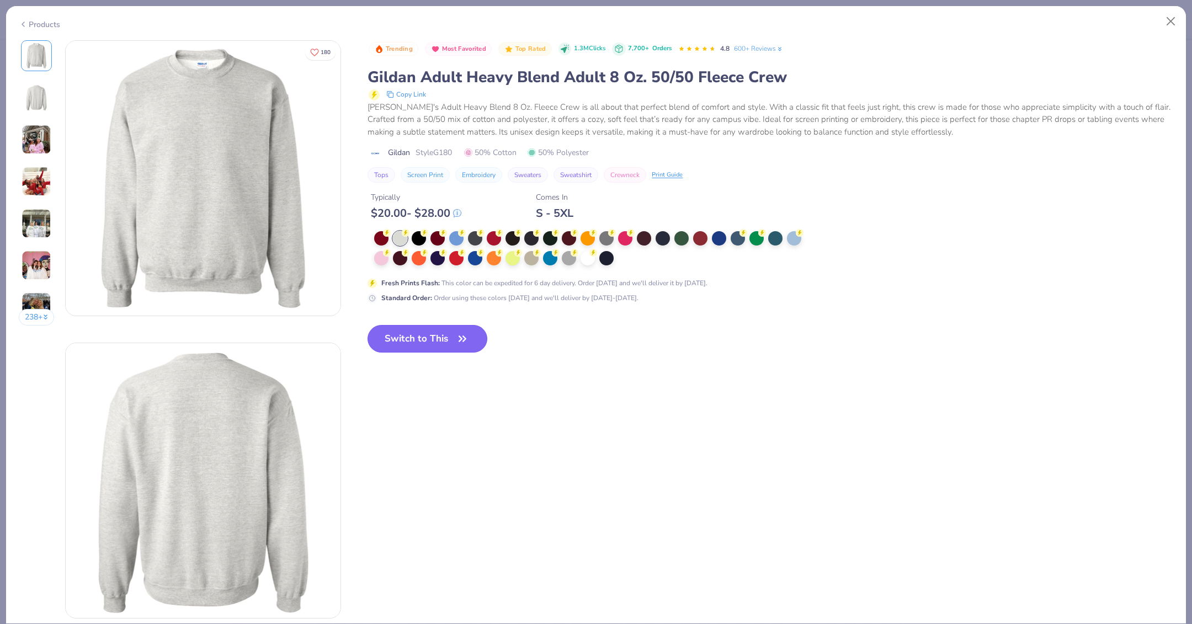
click at [421, 336] on button "Switch to This" at bounding box center [427, 339] width 120 height 28
